Goal: Transaction & Acquisition: Purchase product/service

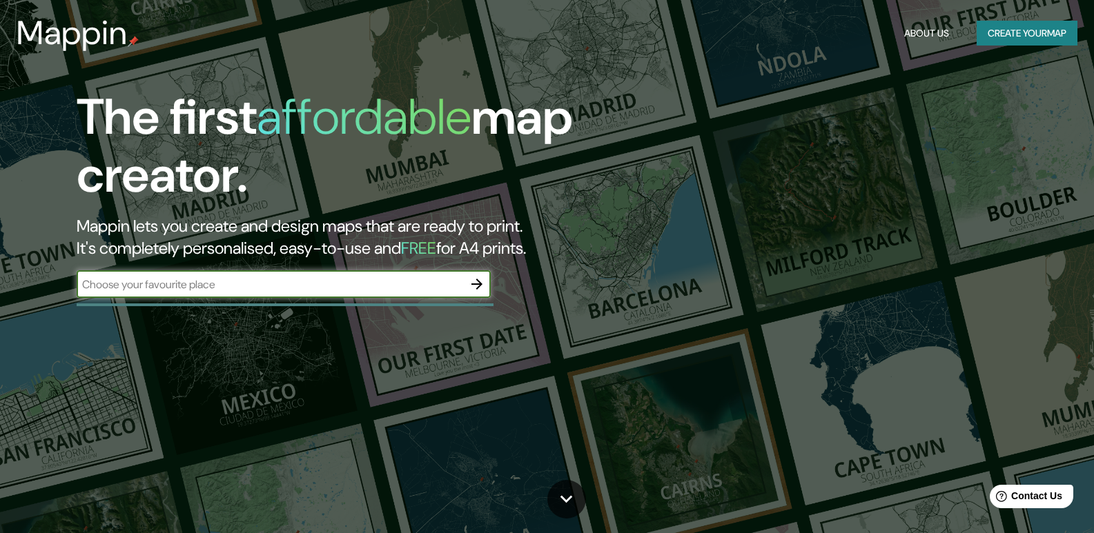
click at [286, 286] on input "text" at bounding box center [270, 285] width 386 height 16
click at [235, 282] on input "text" at bounding box center [270, 285] width 386 height 16
click at [407, 300] on div "​" at bounding box center [284, 286] width 414 height 30
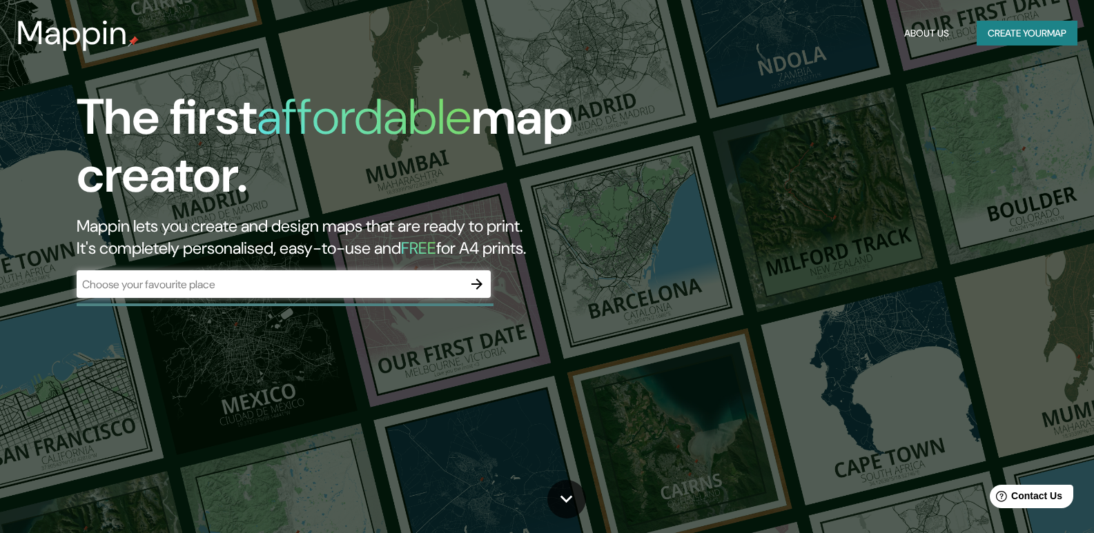
click at [480, 291] on icon "button" at bounding box center [477, 284] width 17 height 17
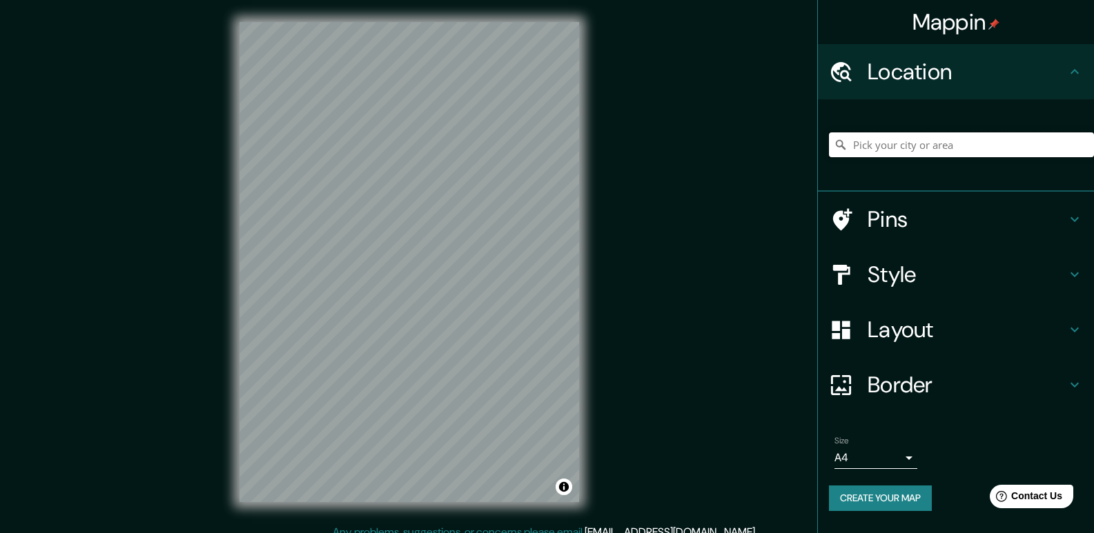
click at [865, 139] on input "Pick your city or area" at bounding box center [961, 145] width 265 height 25
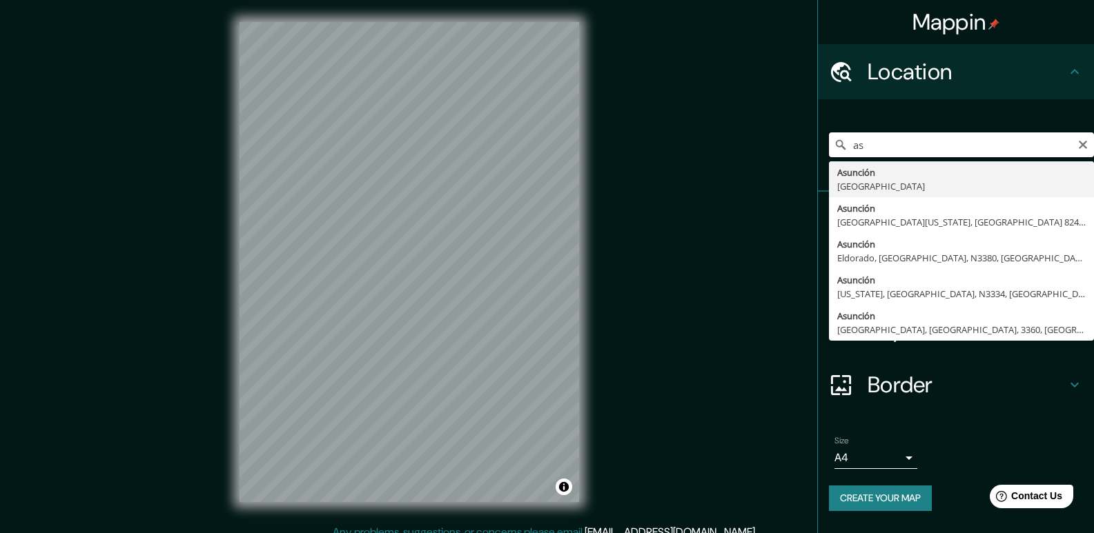
type input "a"
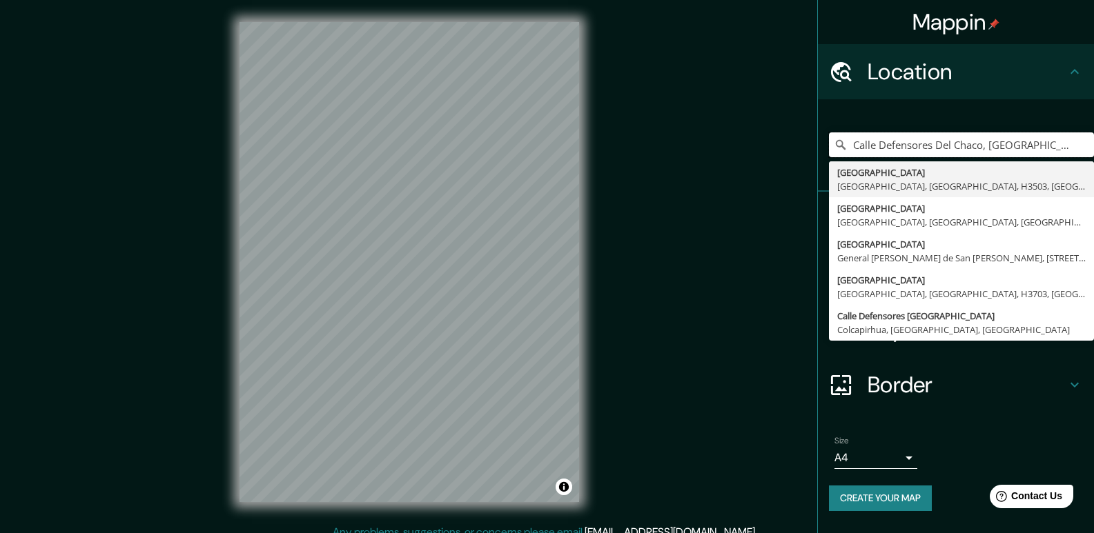
type input "Calle Defensores Del Chaco, [GEOGRAPHIC_DATA], [GEOGRAPHIC_DATA], [GEOGRAPHIC_D…"
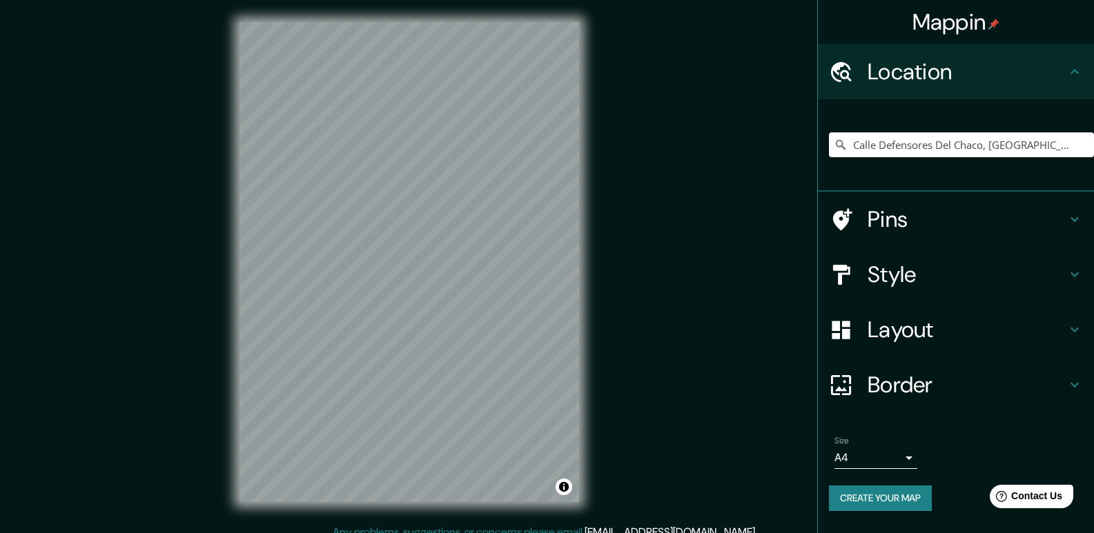
click at [887, 215] on h4 "Pins" at bounding box center [967, 220] width 199 height 28
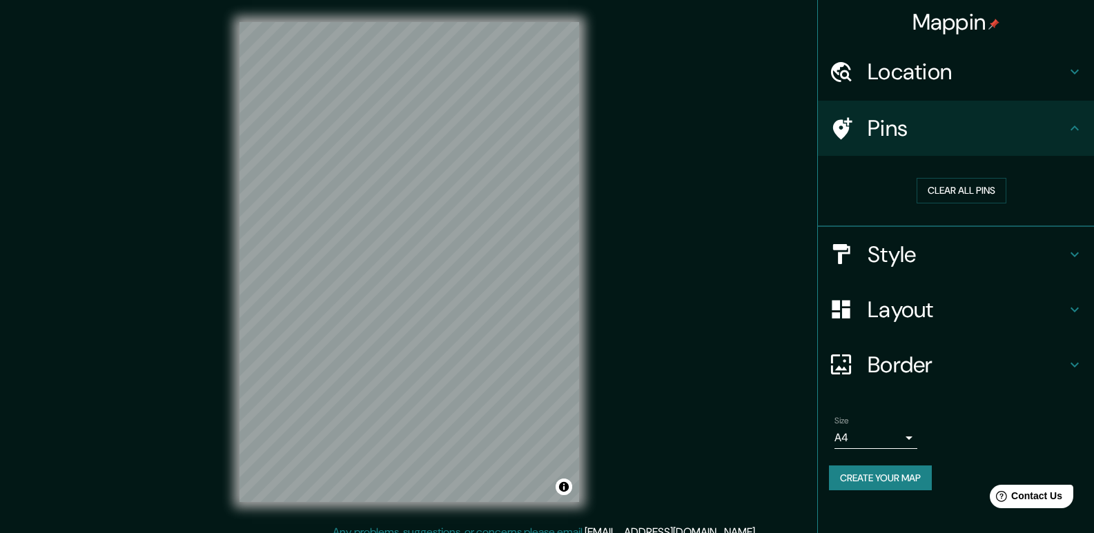
click at [926, 257] on h4 "Style" at bounding box center [967, 255] width 199 height 28
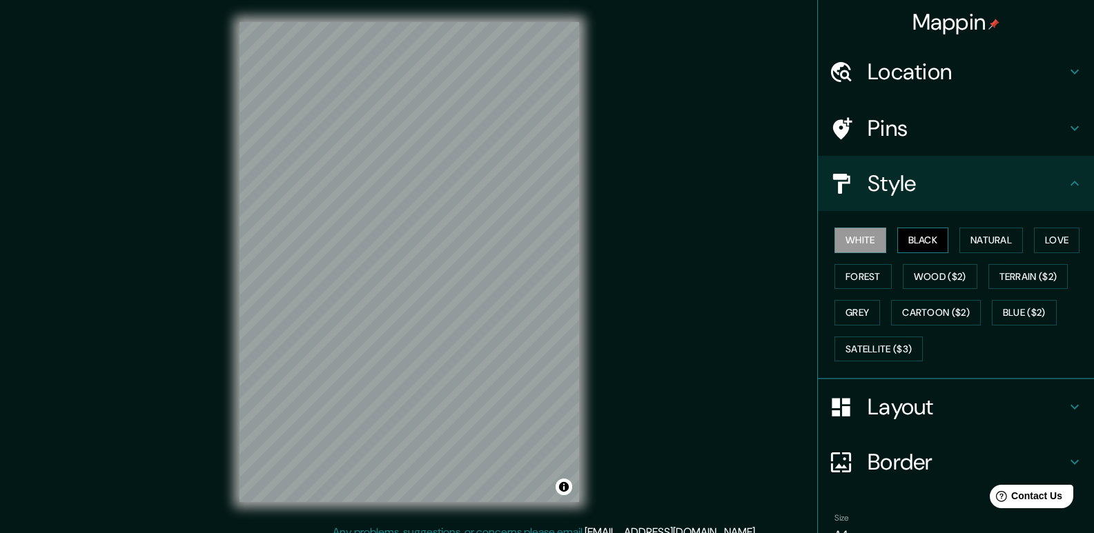
click at [916, 246] on button "Black" at bounding box center [923, 241] width 52 height 26
click at [976, 238] on button "Natural" at bounding box center [990, 241] width 63 height 26
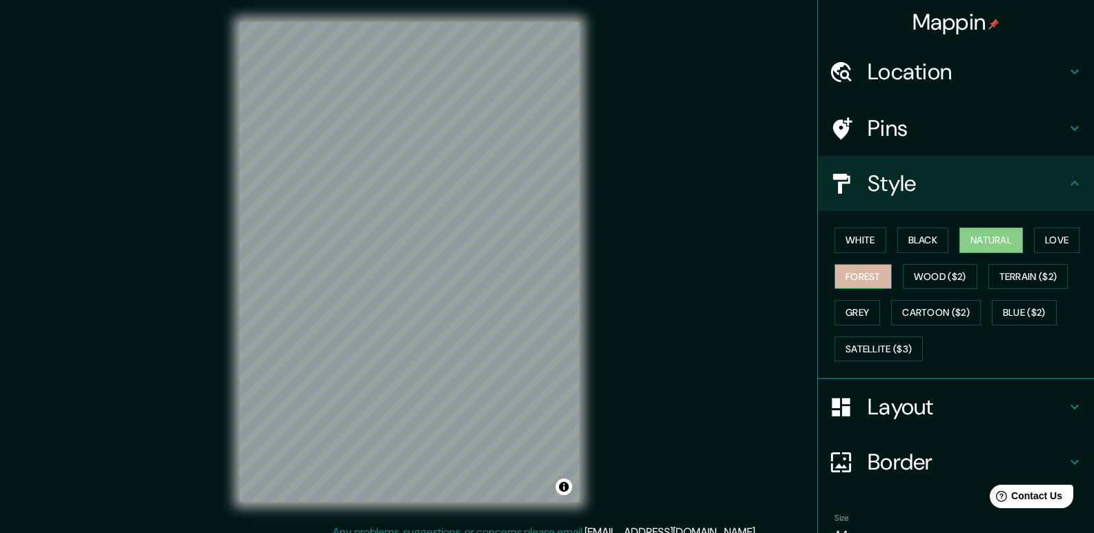
click at [869, 280] on button "Forest" at bounding box center [862, 277] width 57 height 26
click at [908, 277] on button "Wood ($2)" at bounding box center [940, 277] width 75 height 26
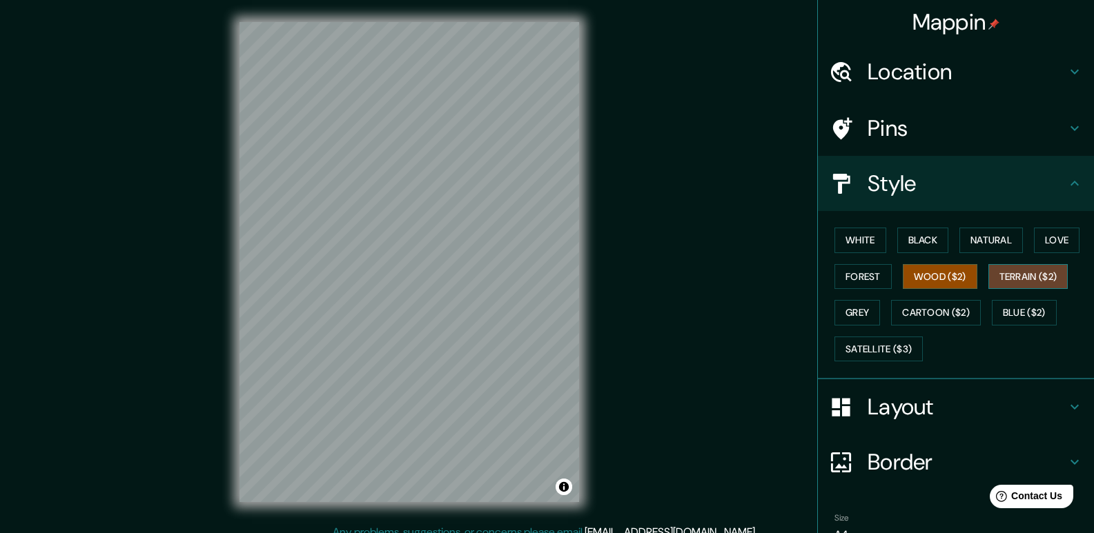
click at [1007, 277] on button "Terrain ($2)" at bounding box center [1028, 277] width 80 height 26
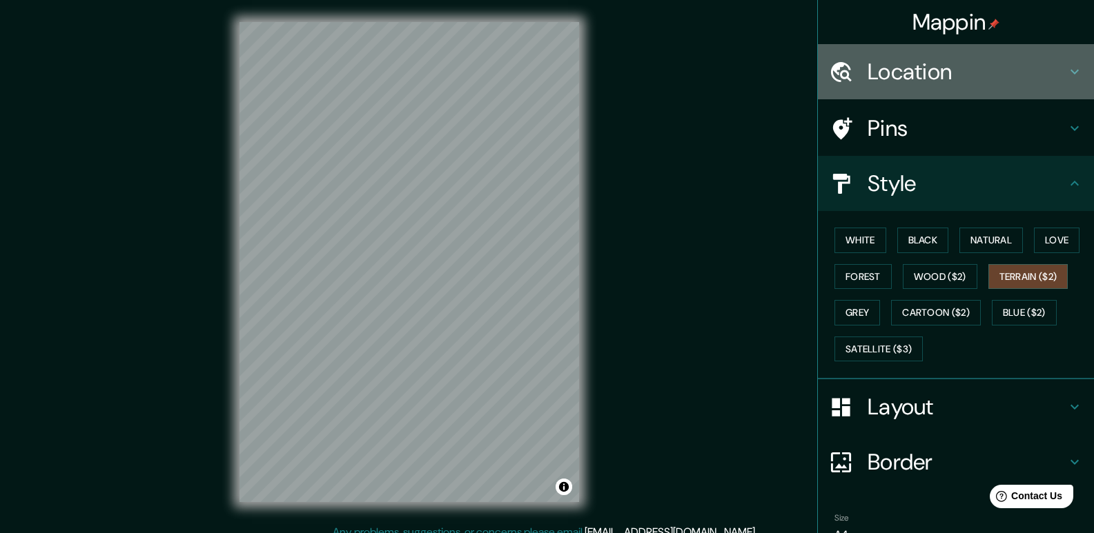
click at [872, 69] on h4 "Location" at bounding box center [967, 72] width 199 height 28
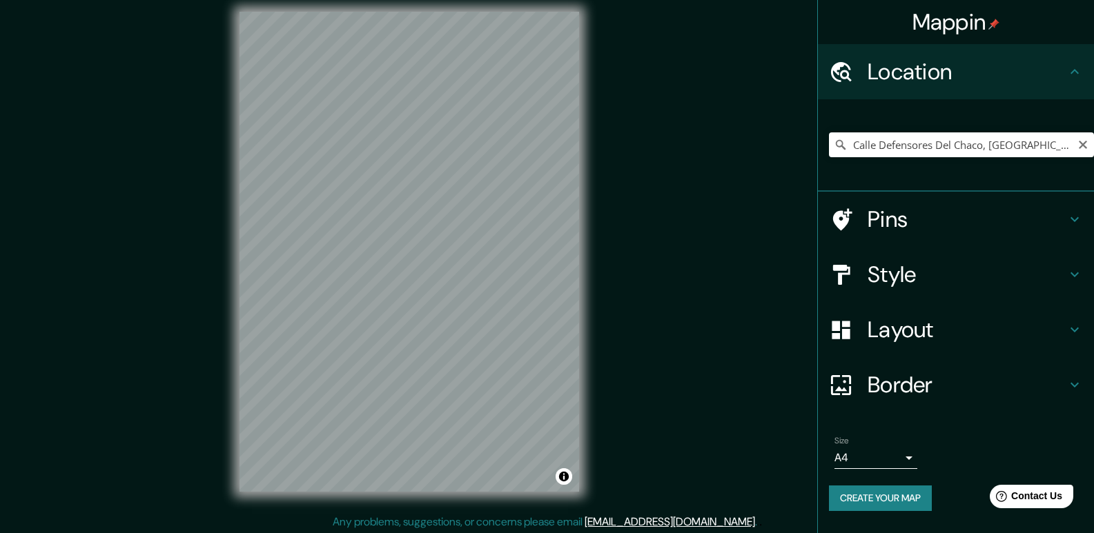
scroll to position [13, 0]
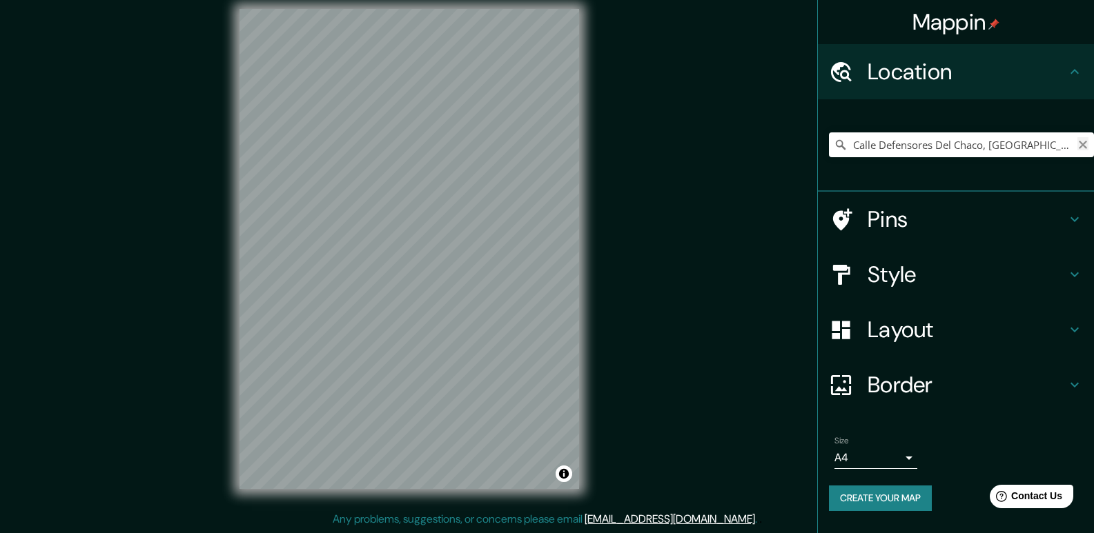
click at [1086, 143] on icon "Clear" at bounding box center [1083, 145] width 8 height 8
click at [941, 146] on input "Pick your city or area" at bounding box center [961, 145] width 265 height 25
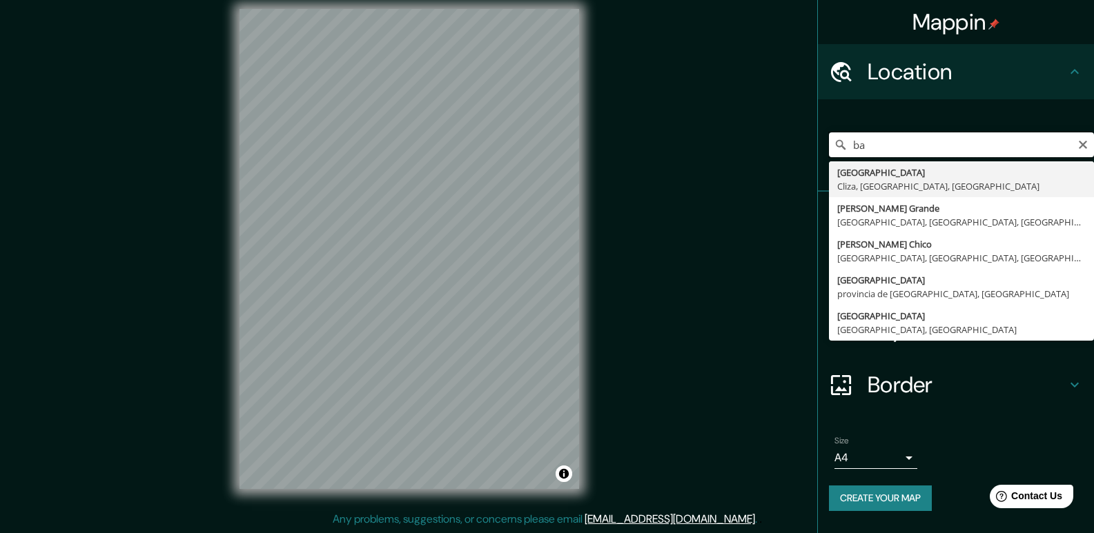
type input "b"
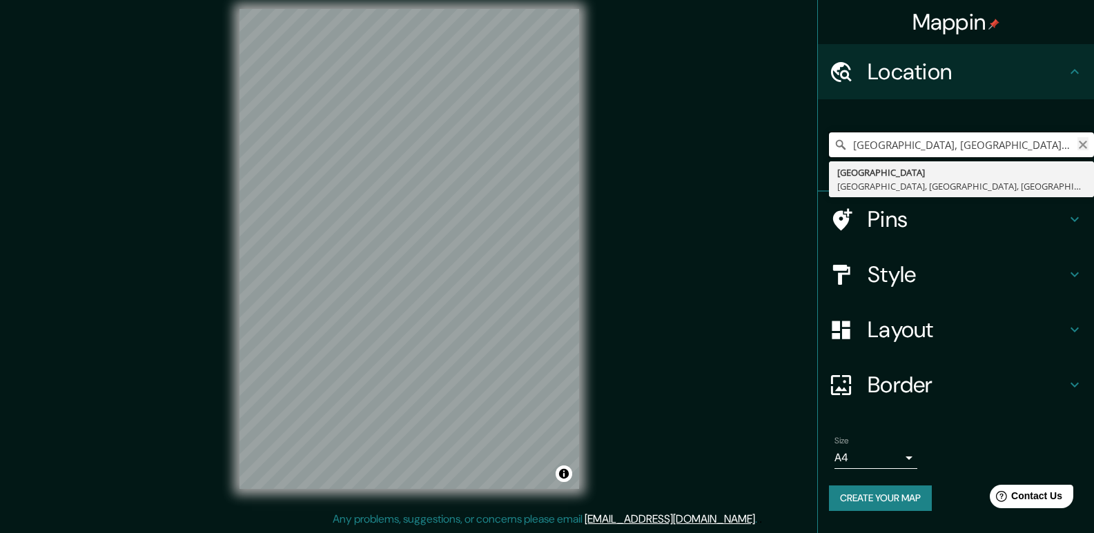
type input "[GEOGRAPHIC_DATA], [GEOGRAPHIC_DATA], [GEOGRAPHIC_DATA], [GEOGRAPHIC_DATA]"
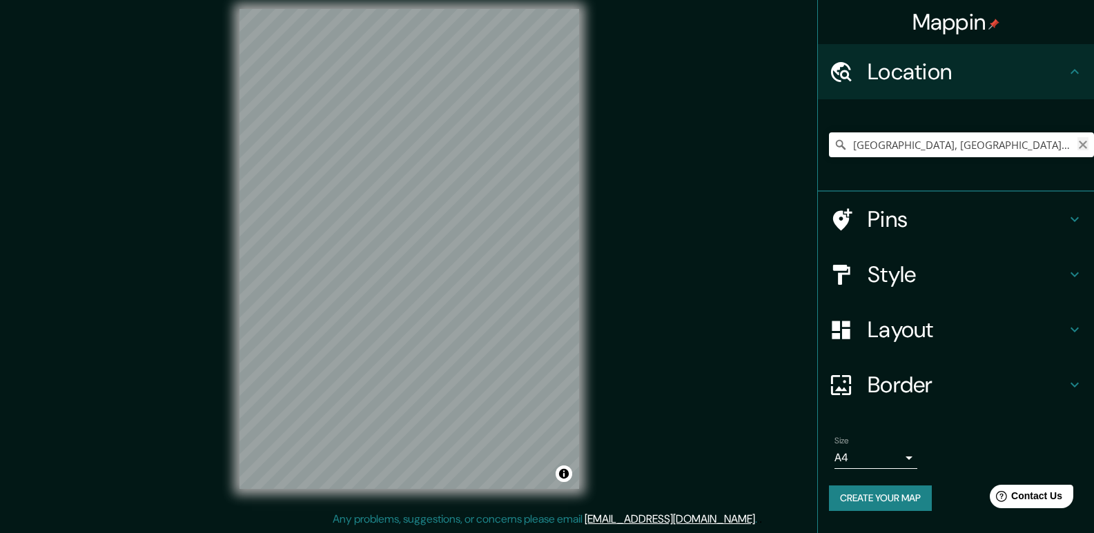
click at [1083, 143] on icon "Clear" at bounding box center [1082, 144] width 11 height 11
click at [975, 144] on input "Pick your city or area" at bounding box center [961, 145] width 265 height 25
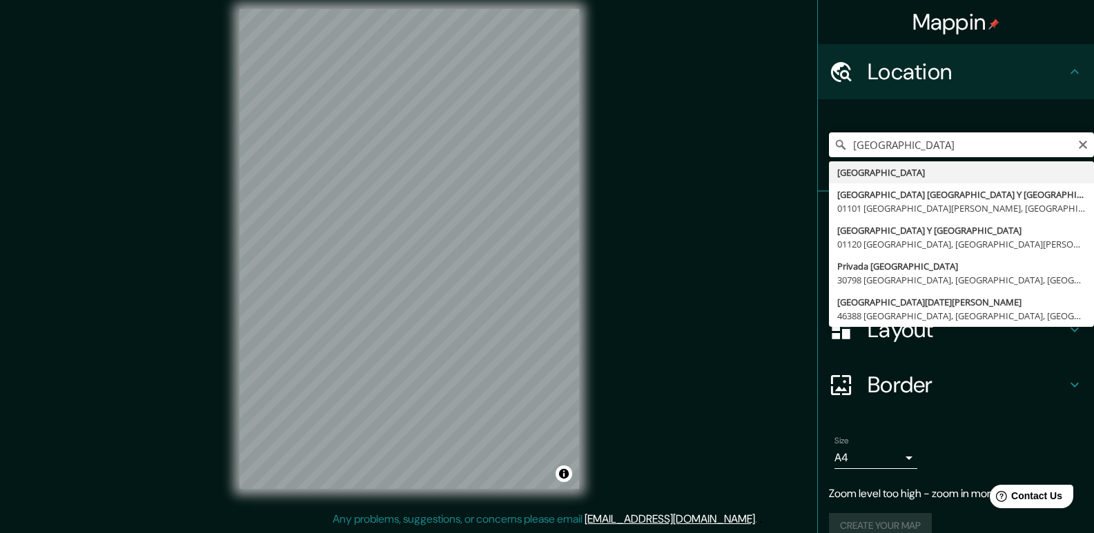
click at [922, 144] on input "[GEOGRAPHIC_DATA]" at bounding box center [961, 145] width 265 height 25
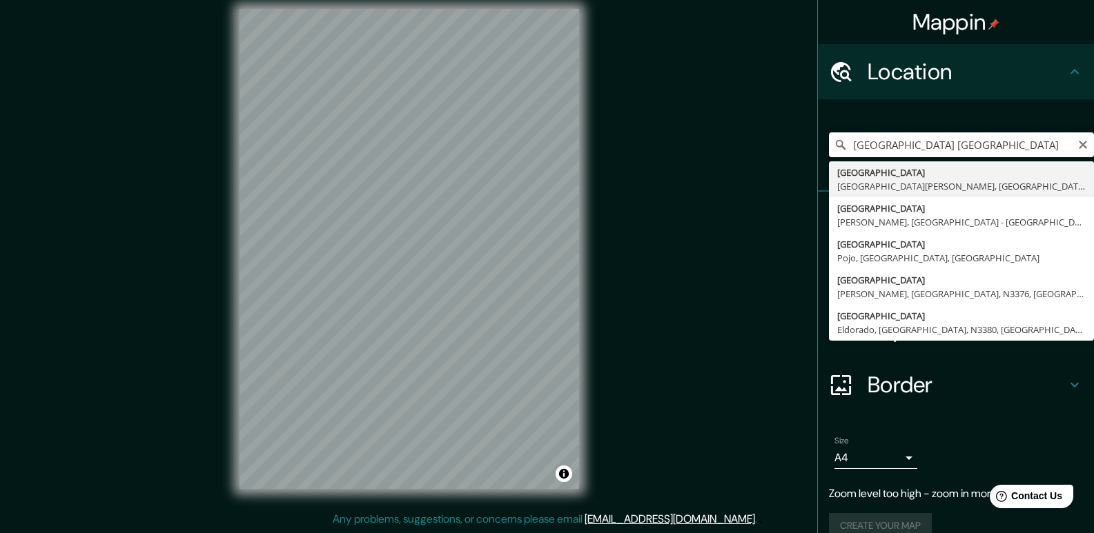
drag, startPoint x: 952, startPoint y: 148, endPoint x: 891, endPoint y: 145, distance: 61.5
click at [891, 145] on input "[GEOGRAPHIC_DATA] [GEOGRAPHIC_DATA]" at bounding box center [961, 145] width 265 height 25
type input "[GEOGRAPHIC_DATA] , [GEOGRAPHIC_DATA]"
